Goal: Transaction & Acquisition: Download file/media

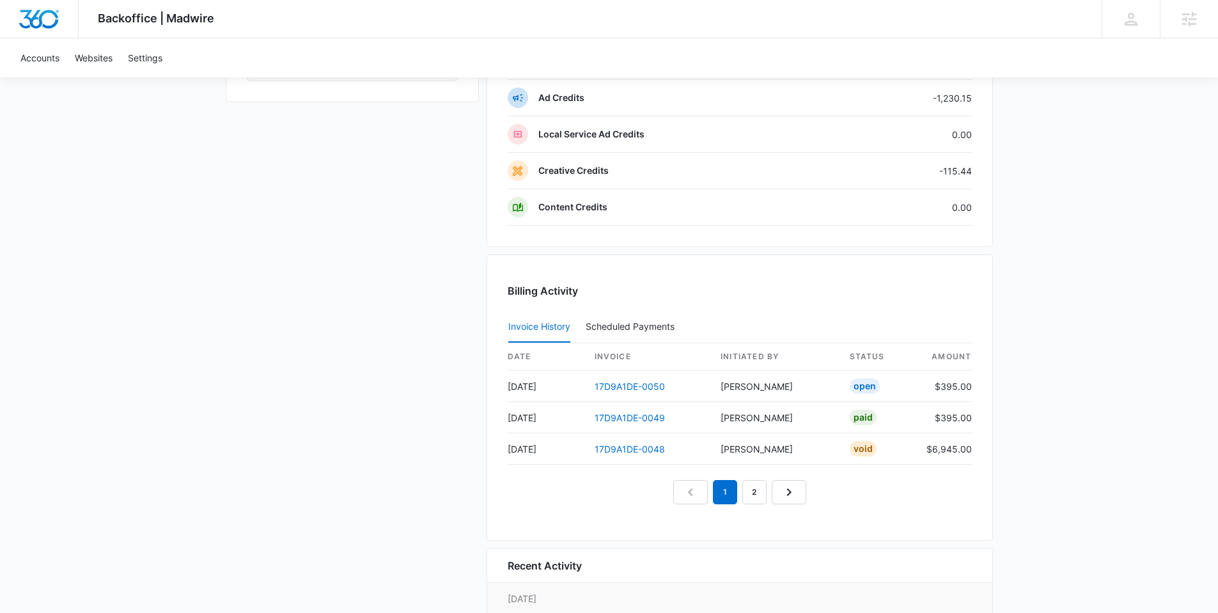
scroll to position [1229, 0]
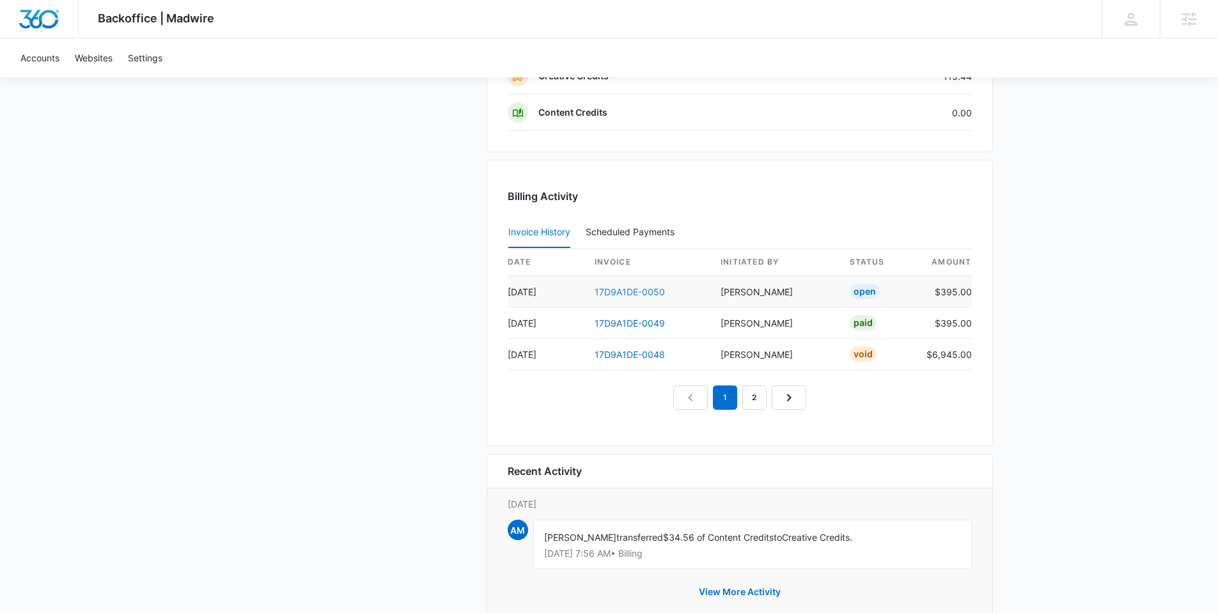
click at [642, 290] on link "17D9A1DE-0050" at bounding box center [630, 291] width 70 height 11
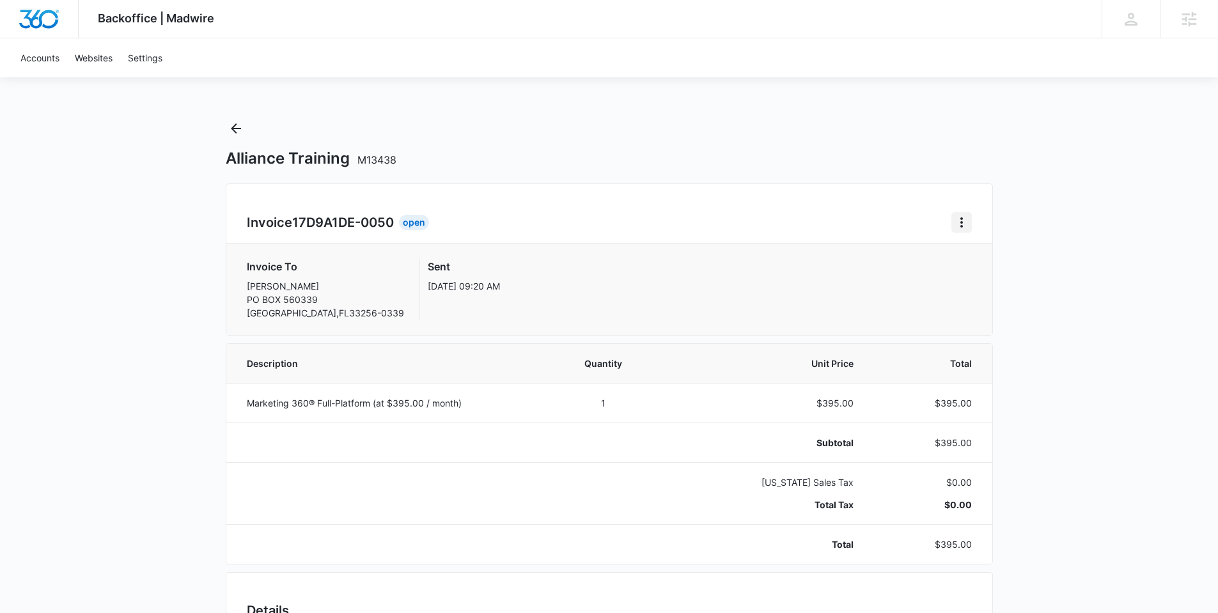
click at [956, 221] on icon "Home" at bounding box center [961, 222] width 15 height 15
click at [967, 263] on link "Download Invoice" at bounding box center [1004, 258] width 74 height 11
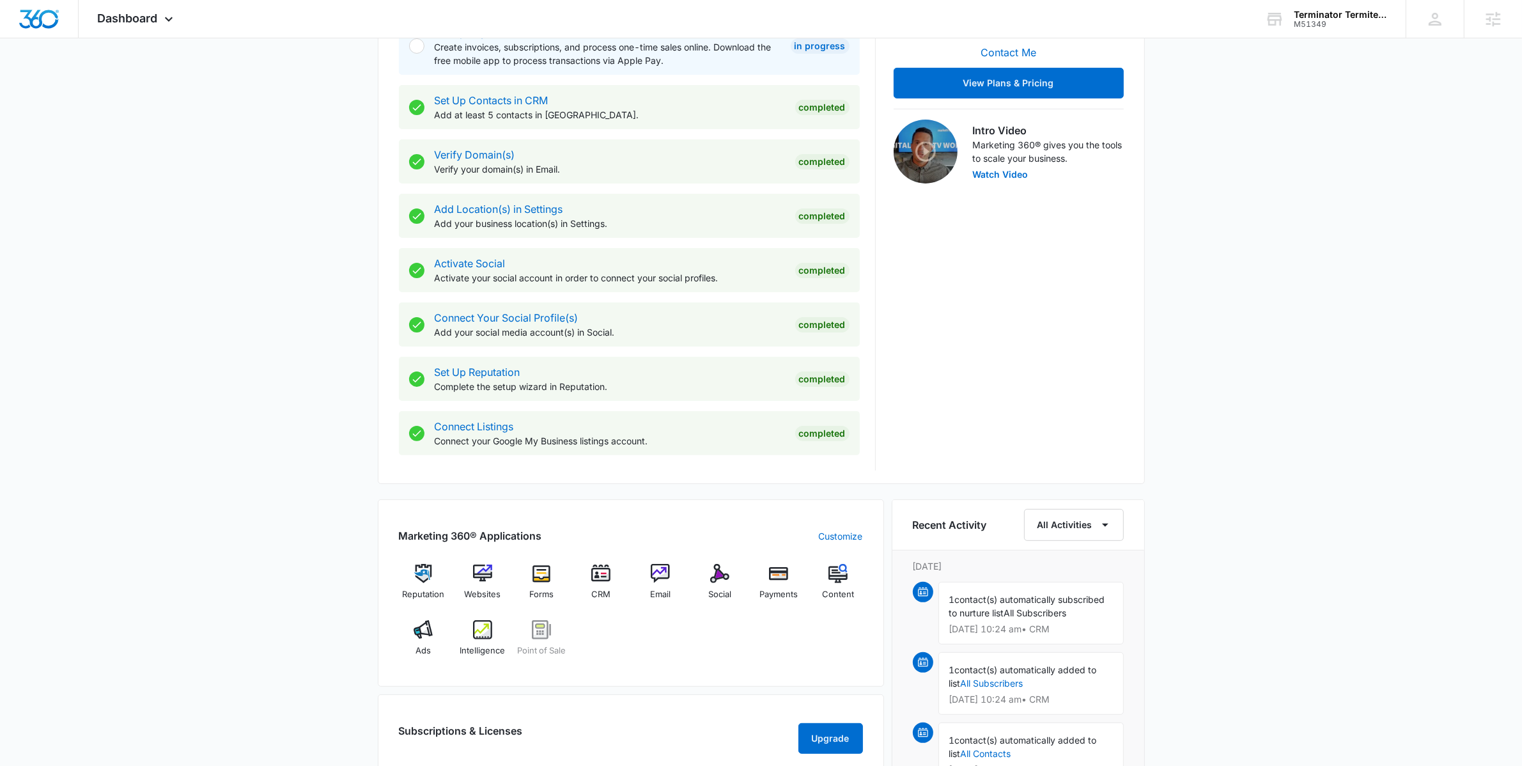
scroll to position [728, 0]
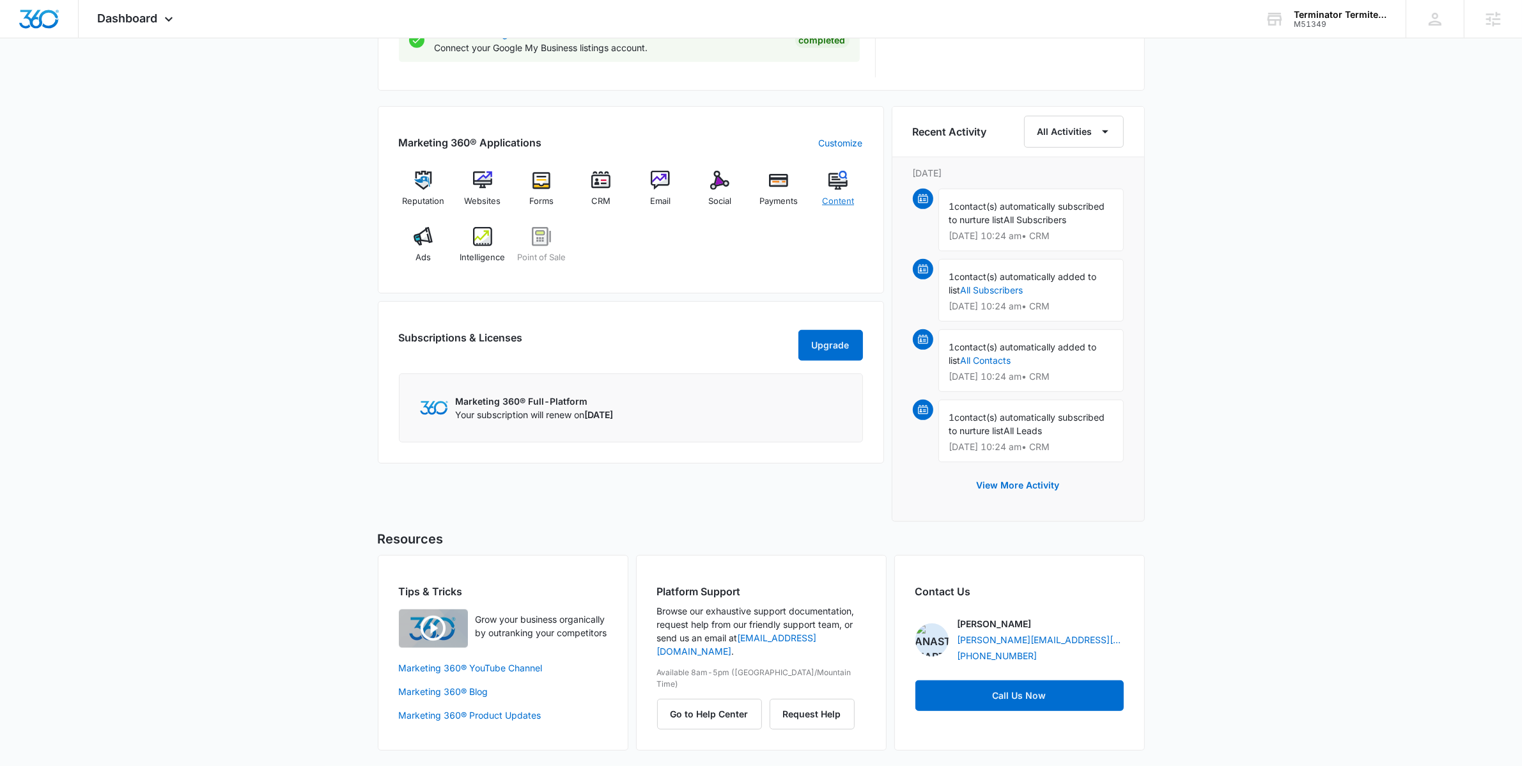
click at [847, 191] on div "Content" at bounding box center [838, 194] width 49 height 46
